Goal: Transaction & Acquisition: Obtain resource

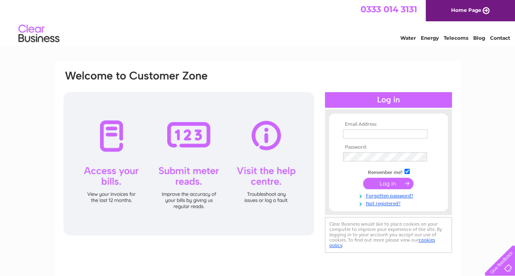
click at [369, 134] on input "text" at bounding box center [385, 133] width 84 height 9
type input "lynette.summers@lasummers.com"
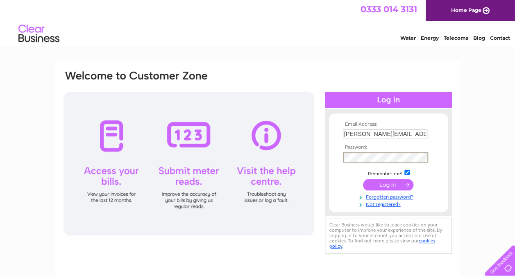
click at [363, 179] on input "submit" at bounding box center [388, 184] width 50 height 11
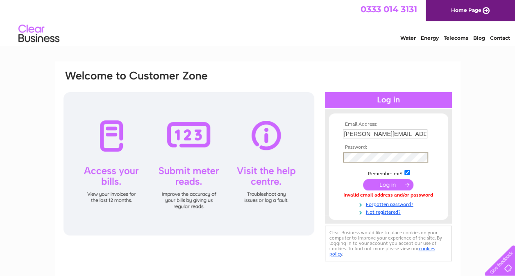
click at [363, 179] on input "submit" at bounding box center [388, 184] width 50 height 11
click at [393, 183] on input "submit" at bounding box center [388, 184] width 50 height 11
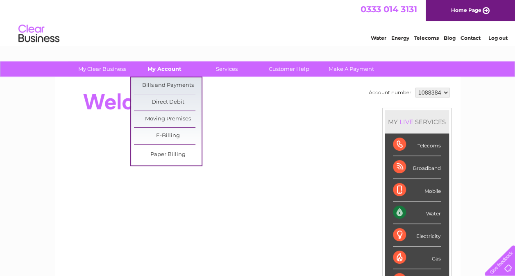
click at [172, 67] on link "My Account" at bounding box center [165, 68] width 68 height 15
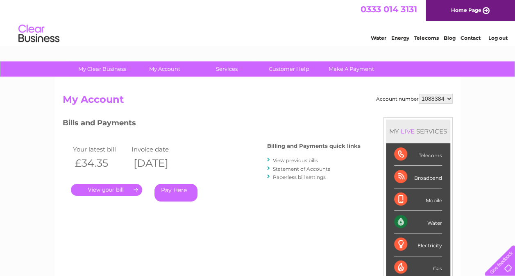
click at [450, 97] on select "1088384 1109107 1109115" at bounding box center [436, 99] width 34 height 10
click at [419, 94] on select "1088384 1109107 1109115" at bounding box center [436, 99] width 34 height 10
click at [448, 99] on select "1088384 1109107 1109115" at bounding box center [436, 99] width 34 height 10
select select "1109107"
click at [419, 94] on select "1088384 1109107 1109115" at bounding box center [436, 99] width 34 height 10
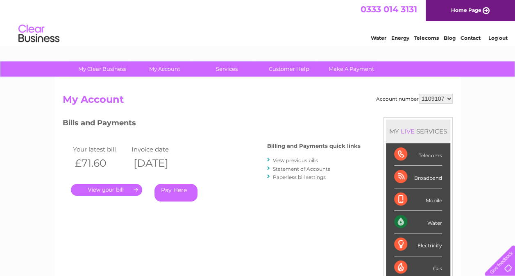
click at [451, 99] on select "1088384 1109107 1109115" at bounding box center [436, 99] width 34 height 10
select select "1109115"
click at [419, 94] on select "1088384 1109107 1109115" at bounding box center [436, 99] width 34 height 10
click at [120, 191] on link "." at bounding box center [106, 190] width 71 height 12
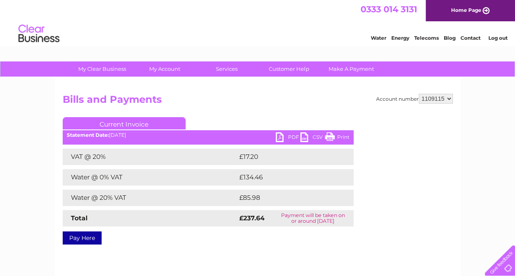
click at [285, 136] on link "PDF" at bounding box center [288, 138] width 25 height 12
click at [281, 137] on link "PDF" at bounding box center [288, 138] width 25 height 12
click at [449, 97] on select "1088384 1109107 1109115" at bounding box center [436, 99] width 34 height 10
select select "1109107"
click at [419, 94] on select "1088384 1109107 1109115" at bounding box center [436, 99] width 34 height 10
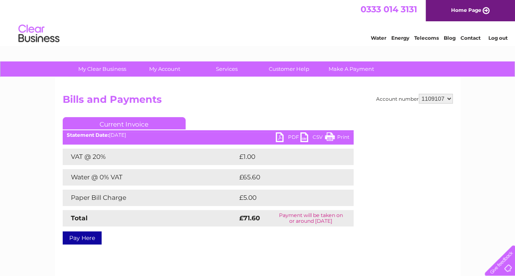
click at [284, 138] on link "PDF" at bounding box center [288, 138] width 25 height 12
click at [288, 137] on link "PDF" at bounding box center [288, 138] width 25 height 12
click at [374, 223] on div "Account number 1088384 1109107 1109115 Bills and Payments Current Invoice PDF C…" at bounding box center [258, 168] width 390 height 148
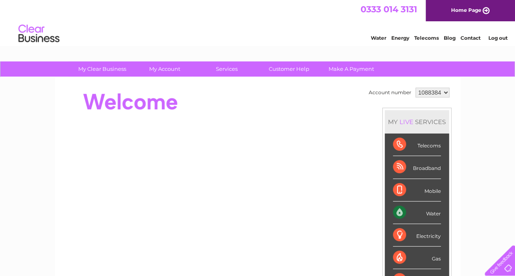
click at [447, 93] on select "1088384 1109107 1109115" at bounding box center [432, 93] width 34 height 10
select select "1109107"
click at [415, 88] on select "1088384 1109107 1109115" at bounding box center [432, 93] width 34 height 10
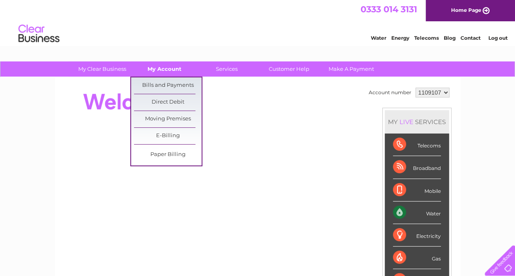
click at [165, 65] on link "My Account" at bounding box center [165, 68] width 68 height 15
click at [173, 82] on link "Bills and Payments" at bounding box center [168, 85] width 68 height 16
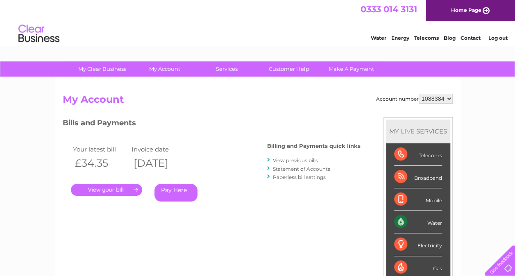
click at [104, 189] on link "." at bounding box center [106, 190] width 71 height 12
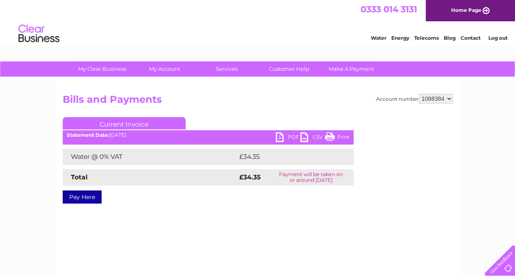
click at [281, 136] on link "PDF" at bounding box center [288, 138] width 25 height 12
click at [497, 36] on link "Log out" at bounding box center [497, 38] width 19 height 6
